Goal: Book appointment/travel/reservation

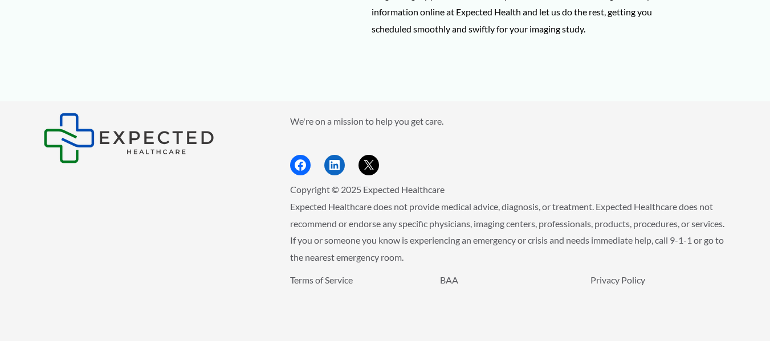
type input "**********"
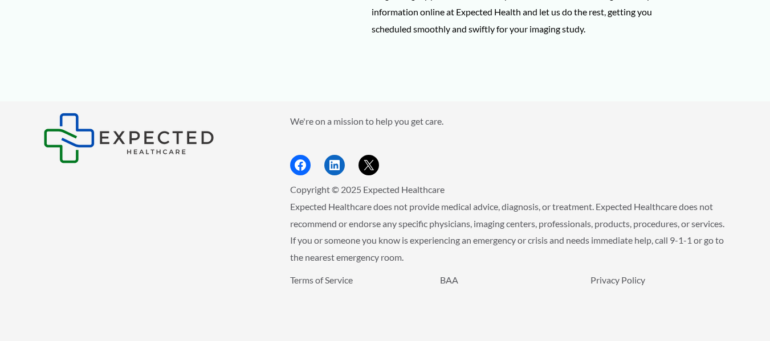
type input "**********"
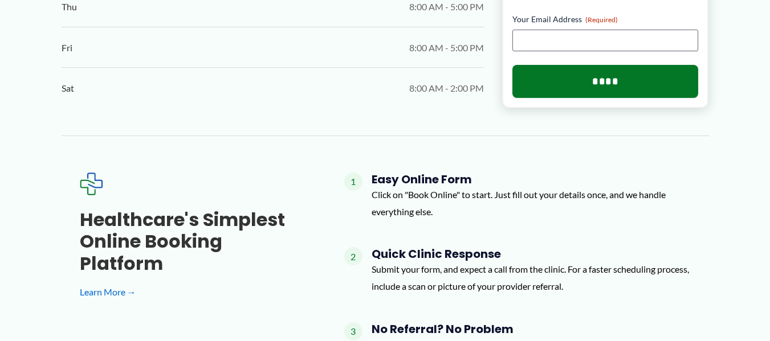
scroll to position [627, 0]
